Goal: Task Accomplishment & Management: Use online tool/utility

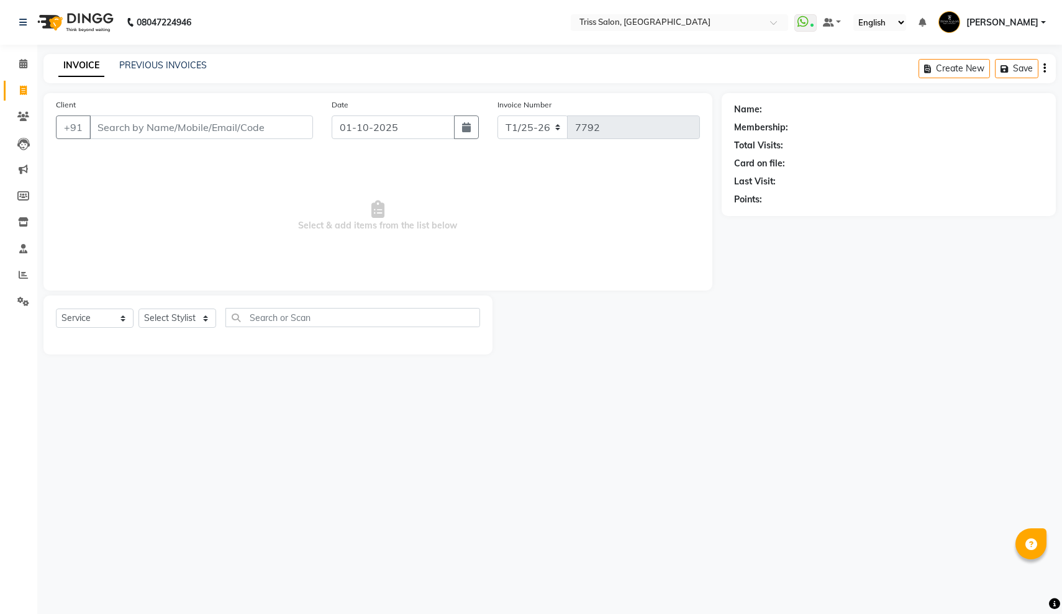
select select "service"
click at [20, 273] on icon at bounding box center [23, 274] width 9 height 9
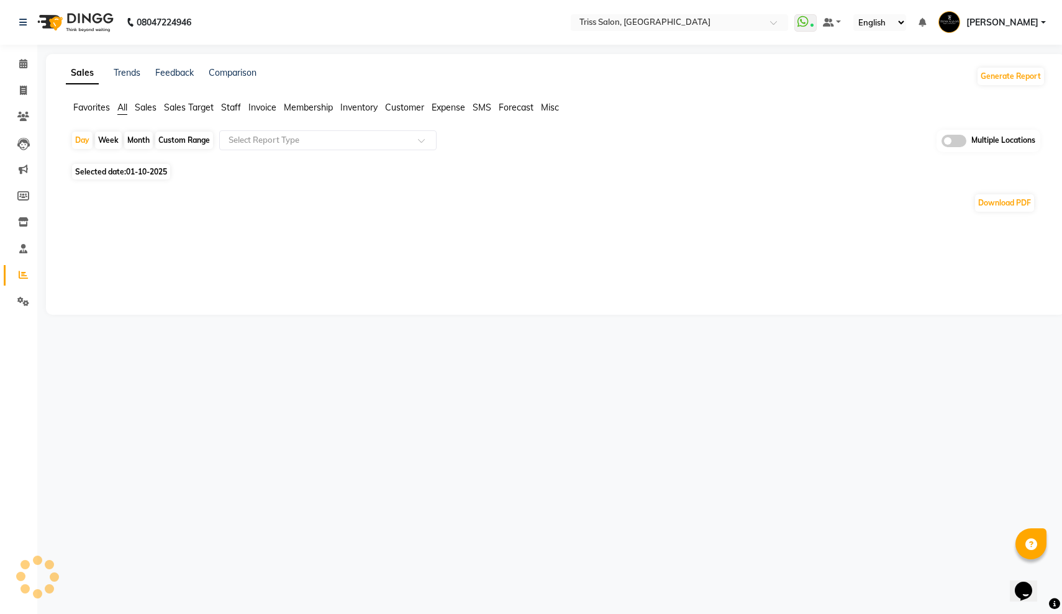
click at [231, 108] on span "Staff" at bounding box center [231, 107] width 20 height 11
click at [253, 107] on span "Invoice" at bounding box center [262, 107] width 28 height 11
click at [454, 106] on span "Expense" at bounding box center [449, 107] width 34 height 11
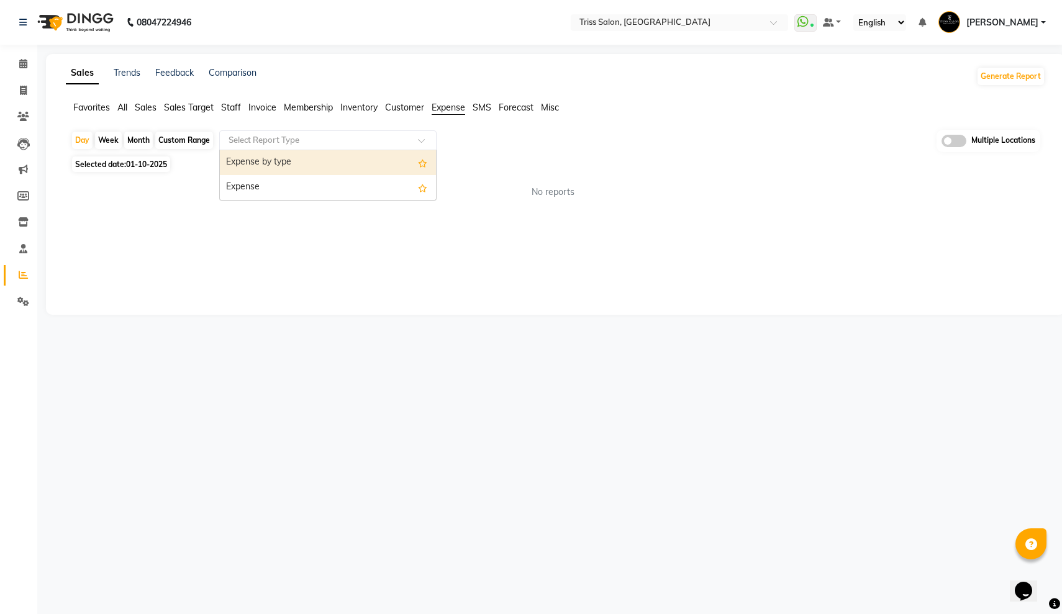
click at [341, 137] on input "text" at bounding box center [315, 140] width 179 height 12
click at [312, 181] on div "Expense" at bounding box center [328, 187] width 216 height 25
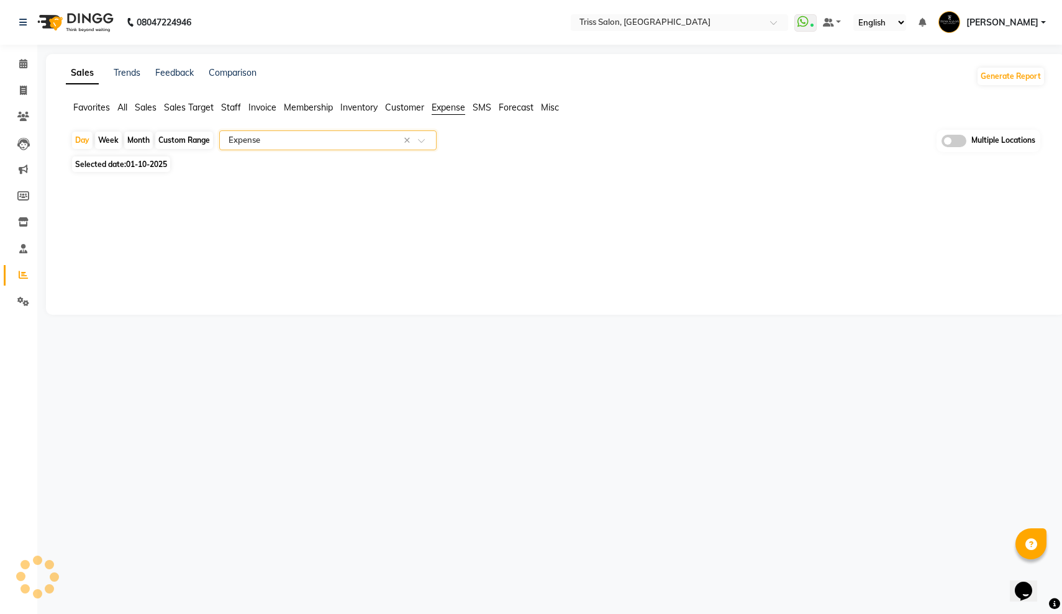
select select "full_report"
select select "csv"
